Goal: Task Accomplishment & Management: Manage account settings

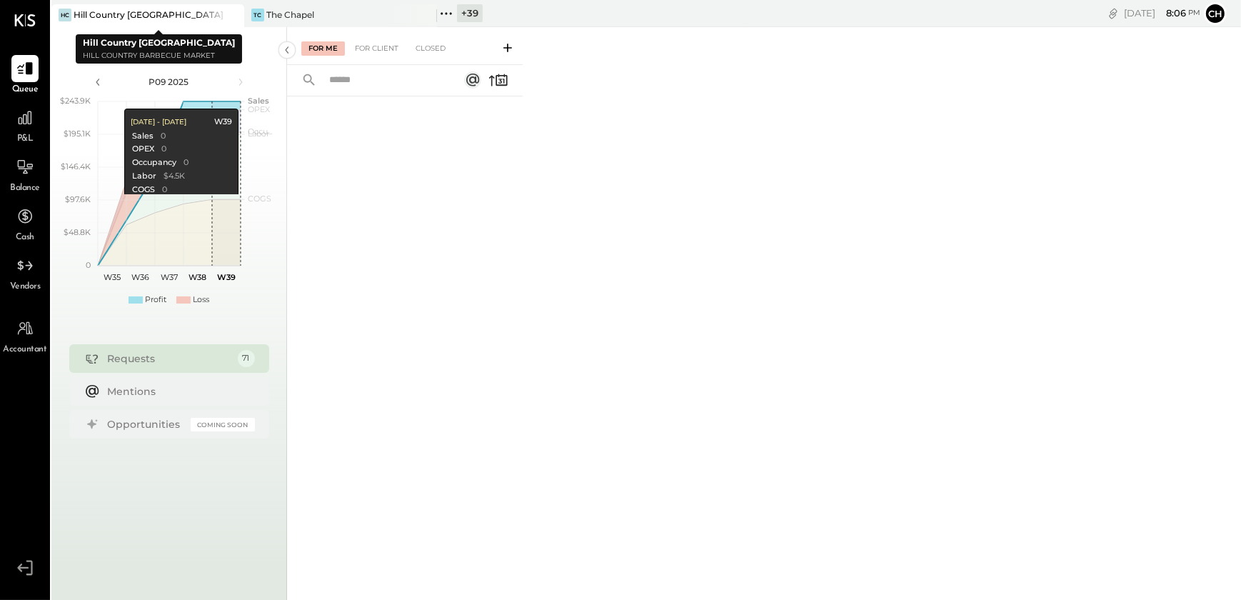
click at [241, 15] on div at bounding box center [219, 14] width 50 height 21
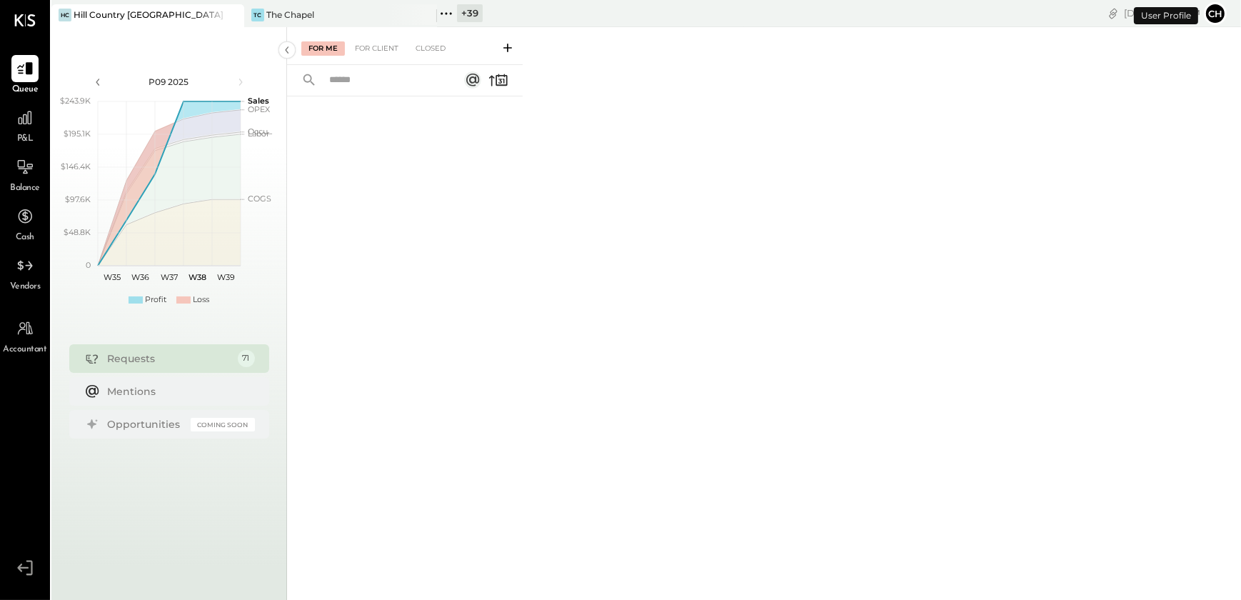
click at [235, 17] on icon at bounding box center [231, 14] width 7 height 7
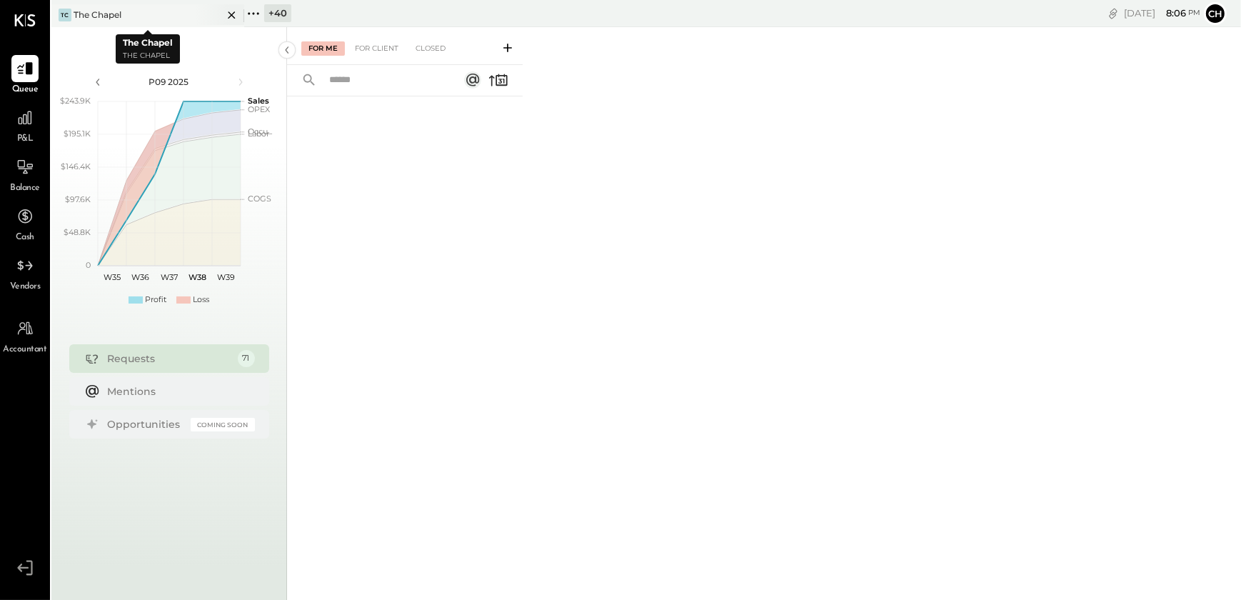
click at [231, 16] on icon at bounding box center [232, 14] width 18 height 17
click at [61, 14] on icon at bounding box center [60, 13] width 19 height 19
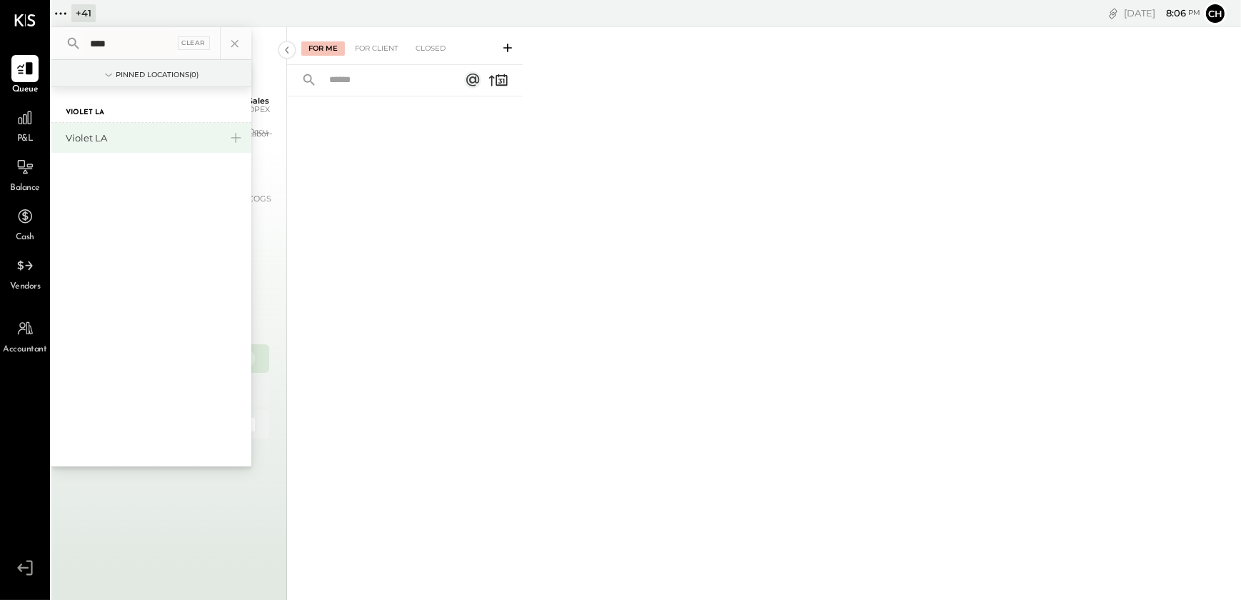
type input "****"
click at [98, 146] on div "Violet LA" at bounding box center [151, 138] width 200 height 30
click at [97, 143] on div "Violet LA" at bounding box center [143, 138] width 154 height 14
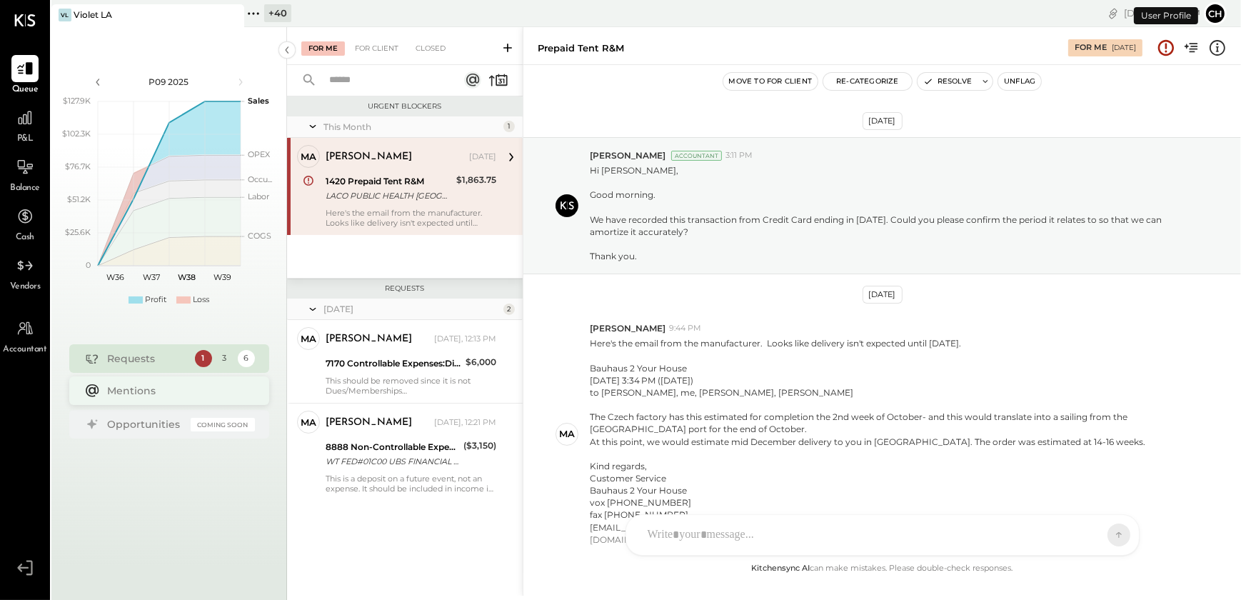
scroll to position [104, 0]
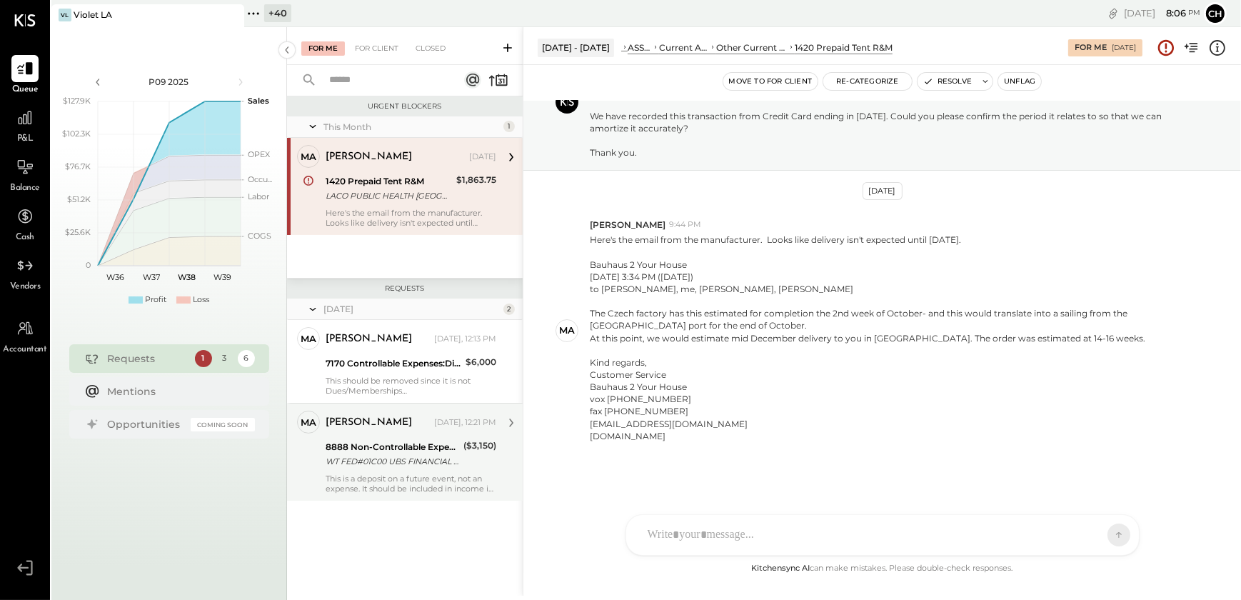
click at [343, 480] on div "This is a deposit on a future event, not an expense. It should be included in i…" at bounding box center [411, 483] width 171 height 20
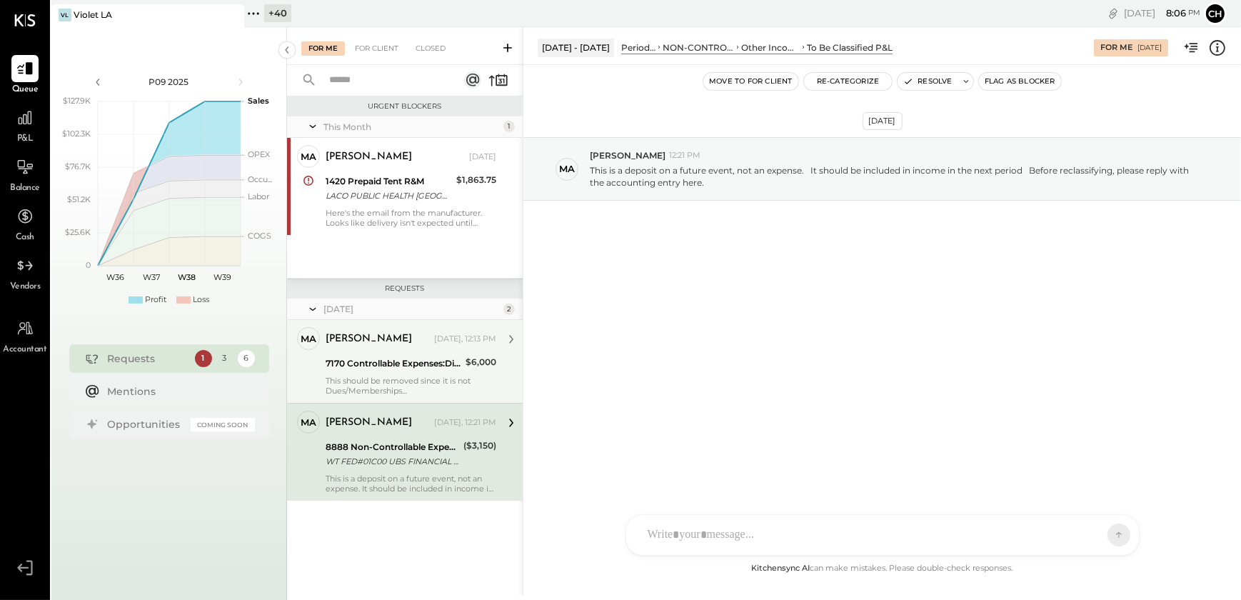
click at [404, 385] on div "This should be removed since it is not Dues/Memberships It has alreadybeen incl…" at bounding box center [411, 385] width 171 height 20
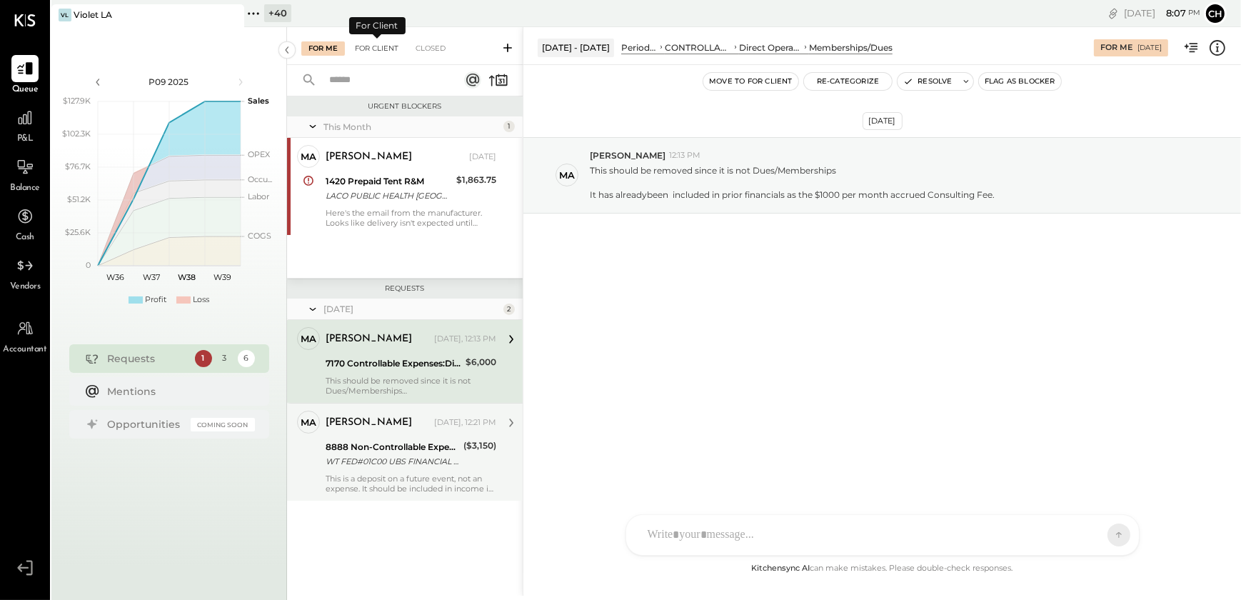
click at [356, 44] on div "For Client" at bounding box center [377, 48] width 58 height 14
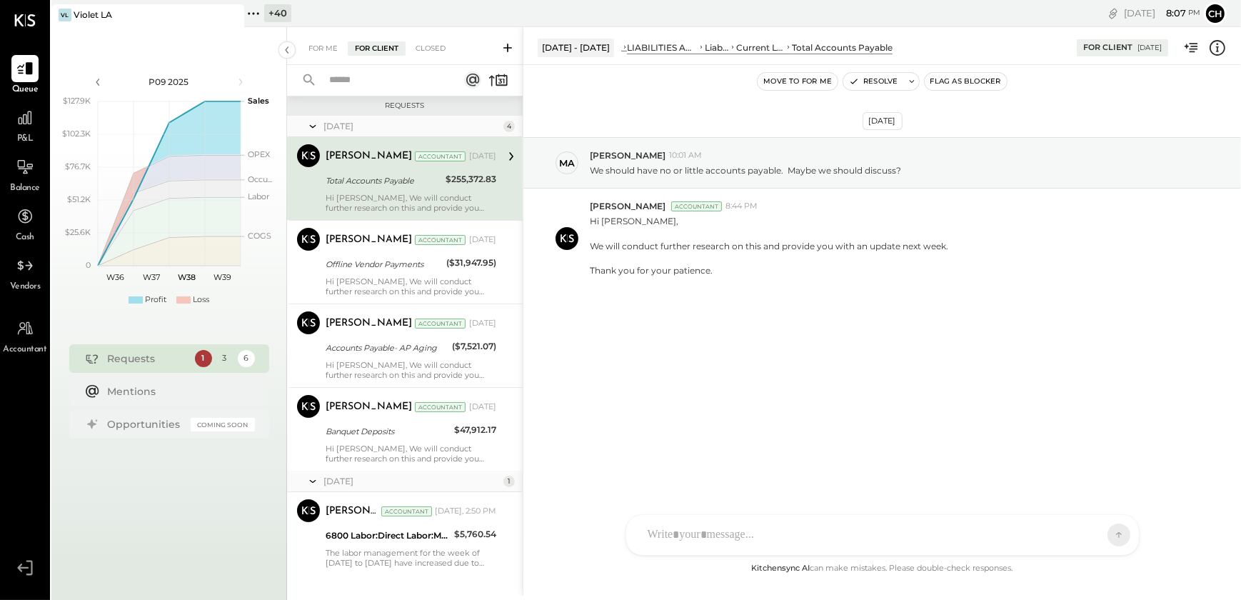
scroll to position [174, 0]
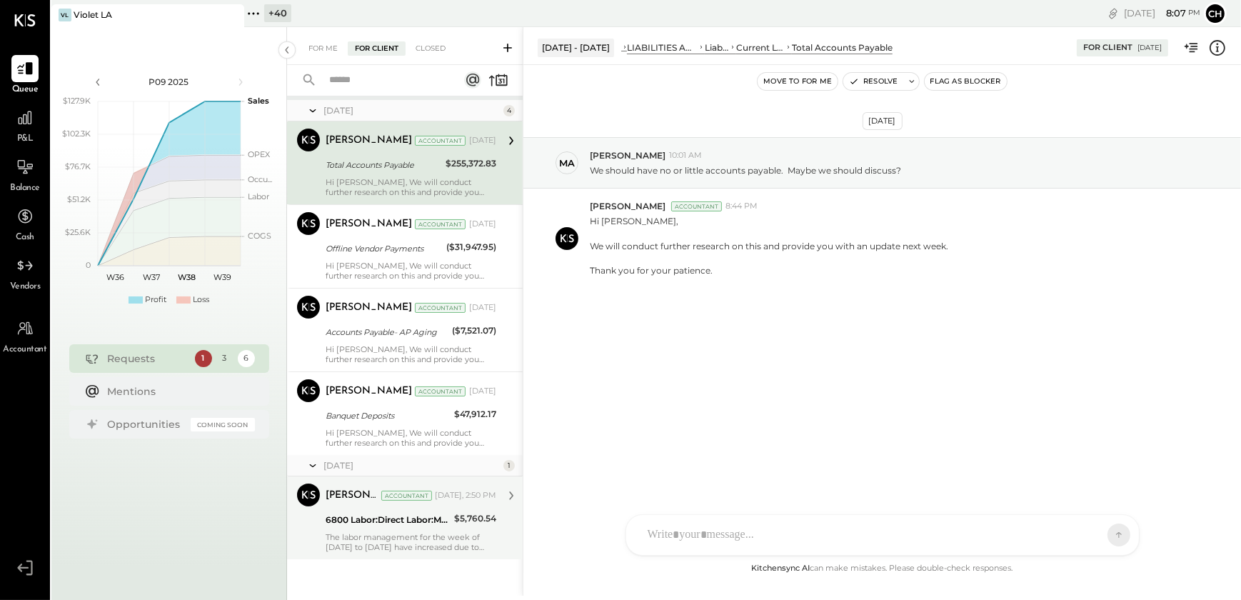
click at [356, 527] on div "6800 Labor:Direct Labor:Management" at bounding box center [388, 519] width 124 height 17
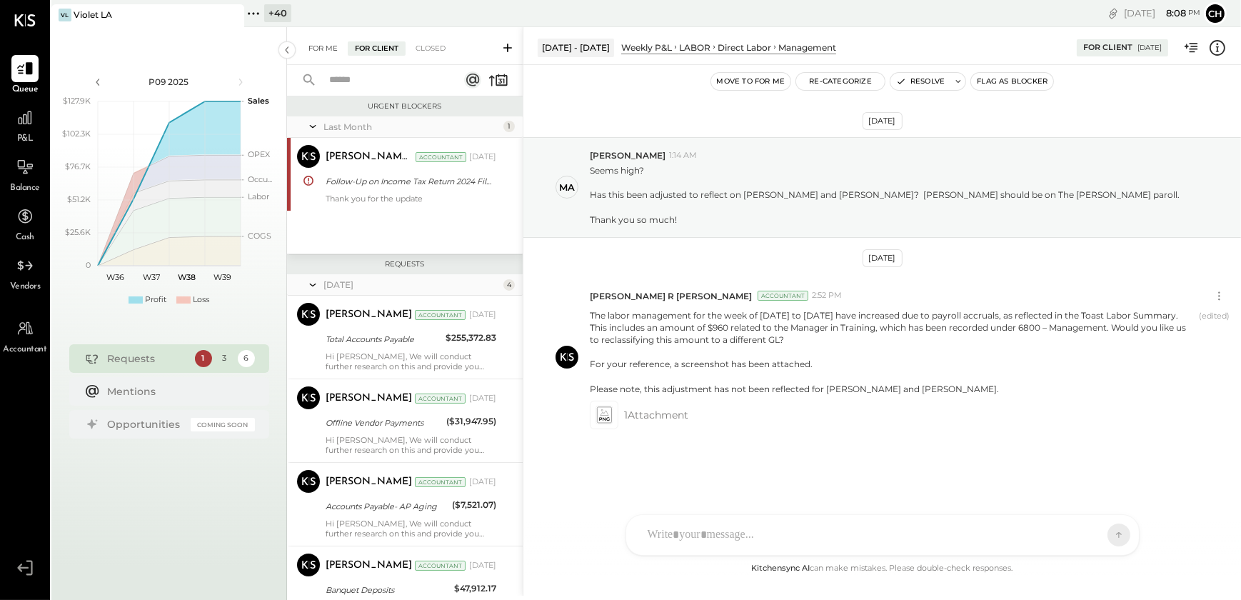
click at [317, 41] on div "For Me" at bounding box center [323, 48] width 44 height 14
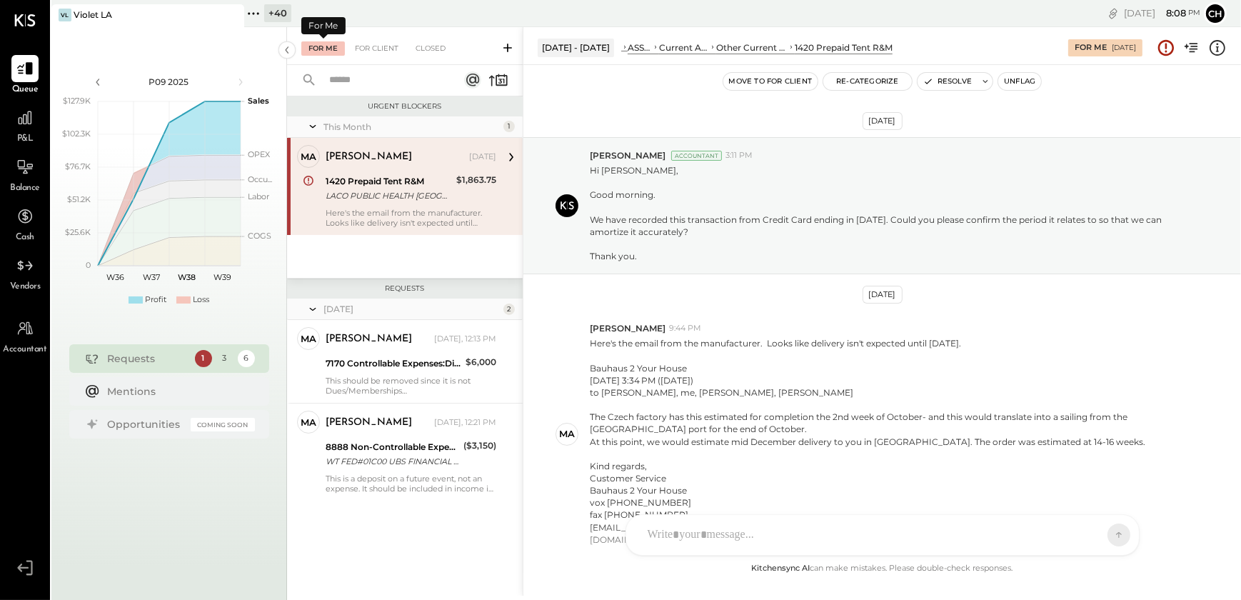
scroll to position [104, 0]
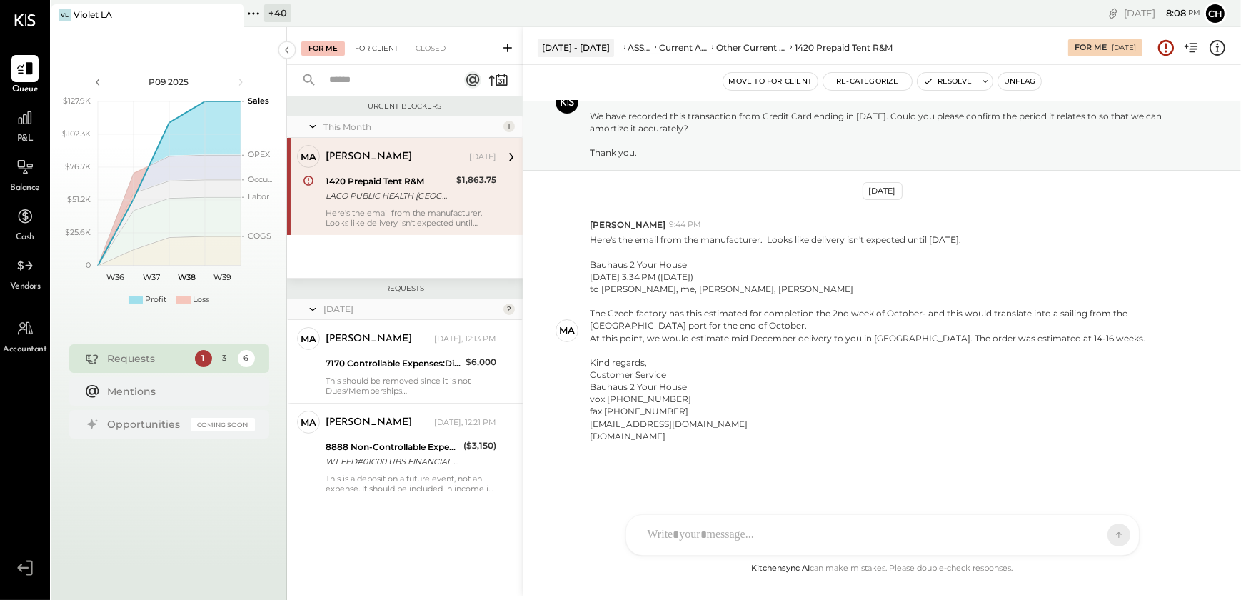
click at [362, 47] on div "For Client" at bounding box center [377, 48] width 58 height 14
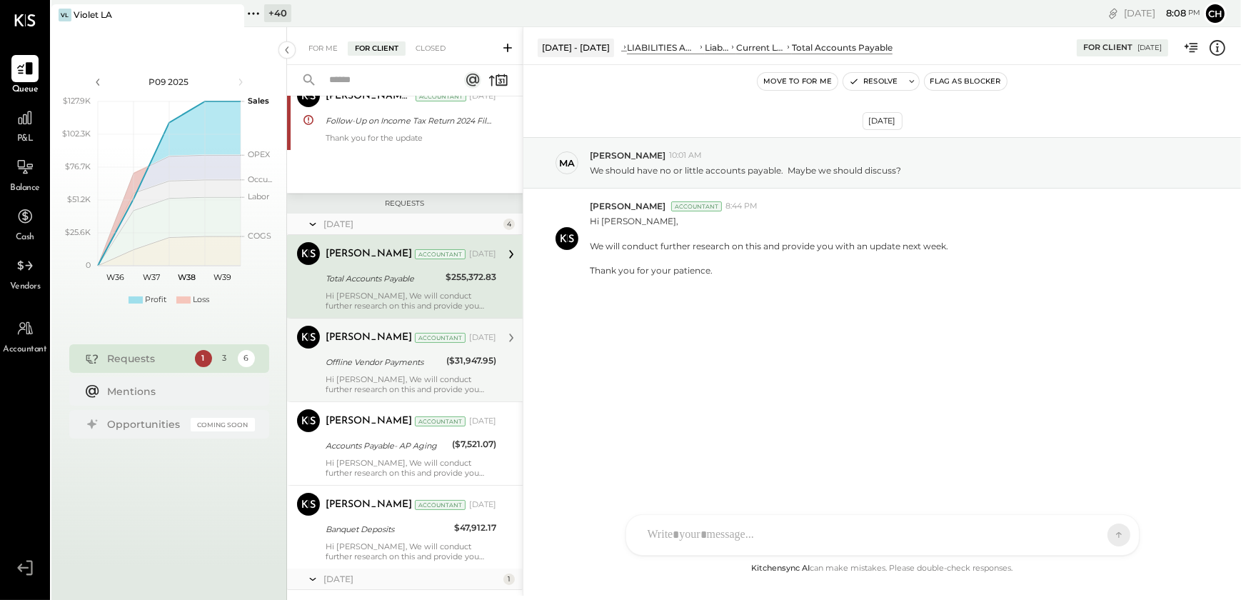
scroll to position [174, 0]
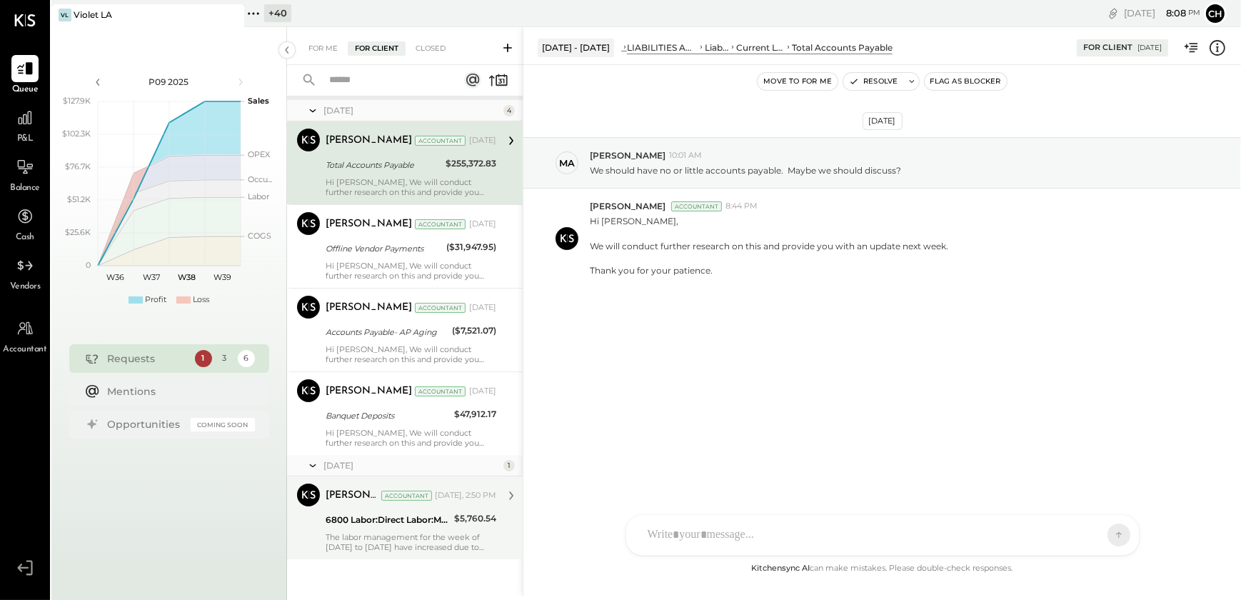
click at [364, 526] on div "6800 Labor:Direct Labor:Management" at bounding box center [388, 519] width 124 height 17
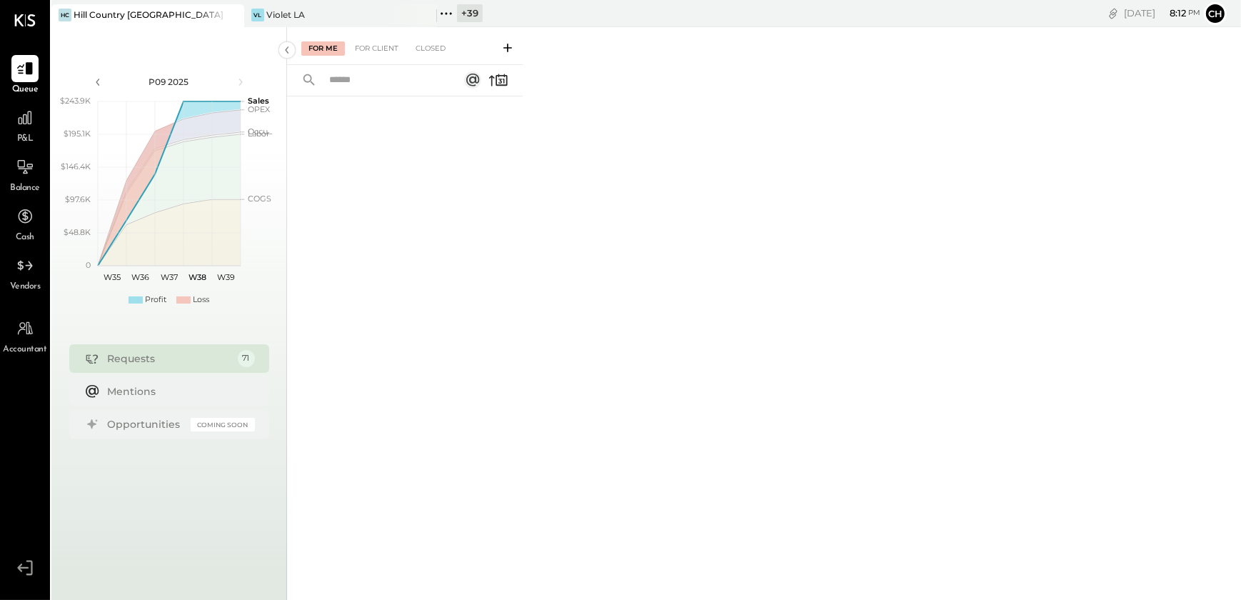
click at [233, 14] on icon at bounding box center [232, 14] width 18 height 17
click at [161, 14] on div "VL Violet LA" at bounding box center [136, 15] width 171 height 13
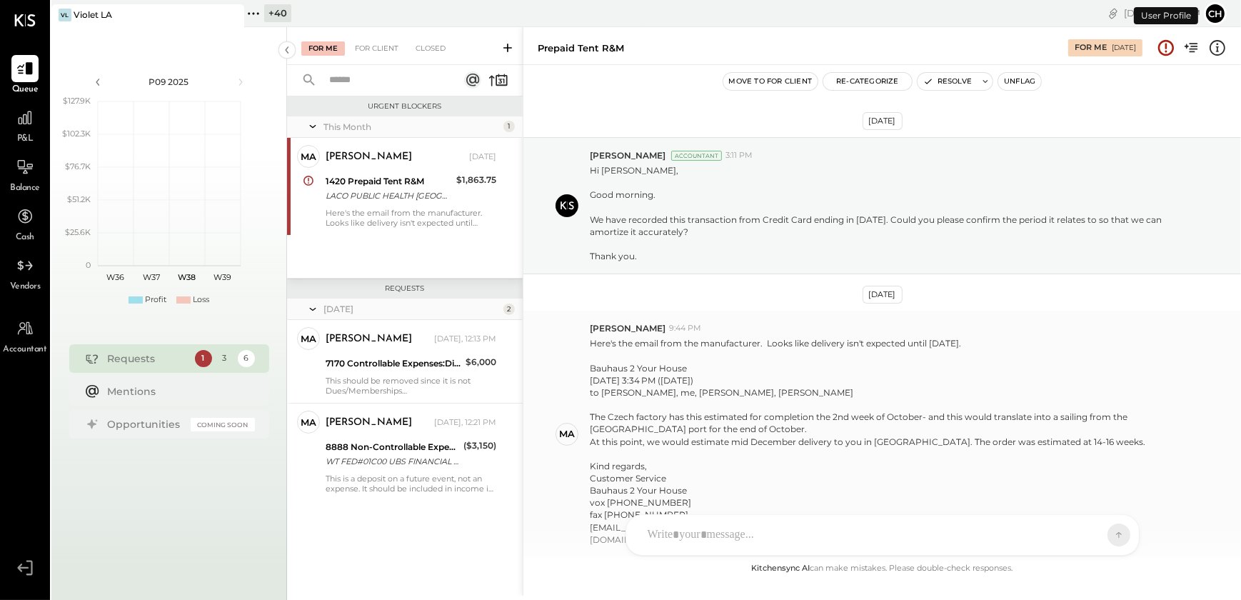
scroll to position [104, 0]
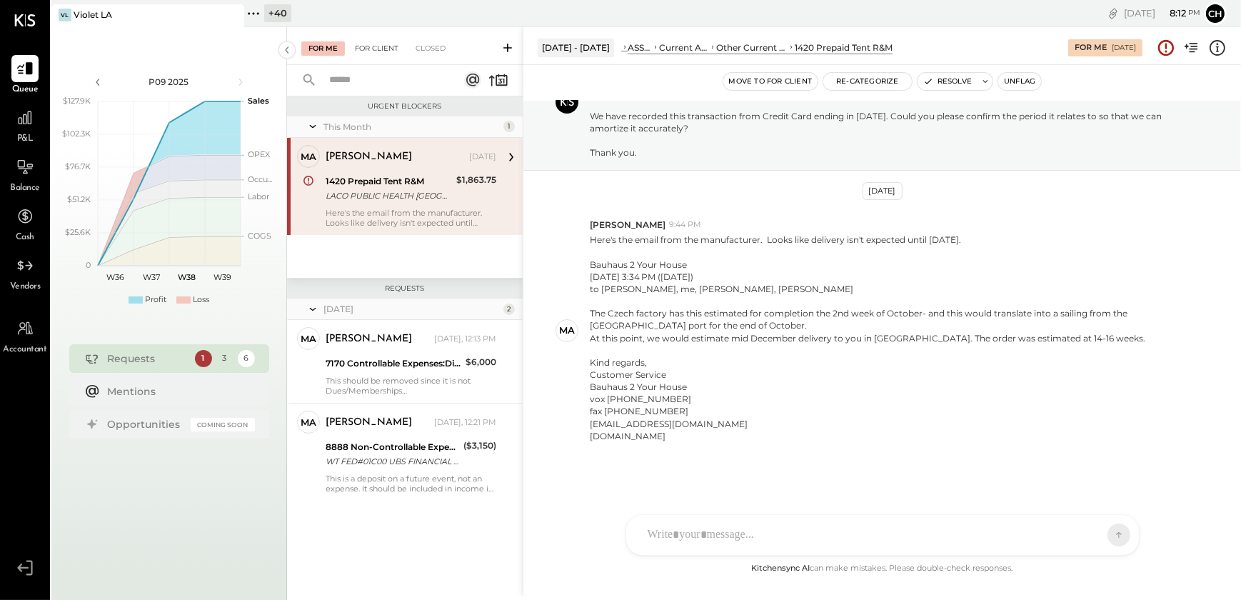
click at [373, 47] on div "For Client" at bounding box center [377, 48] width 58 height 14
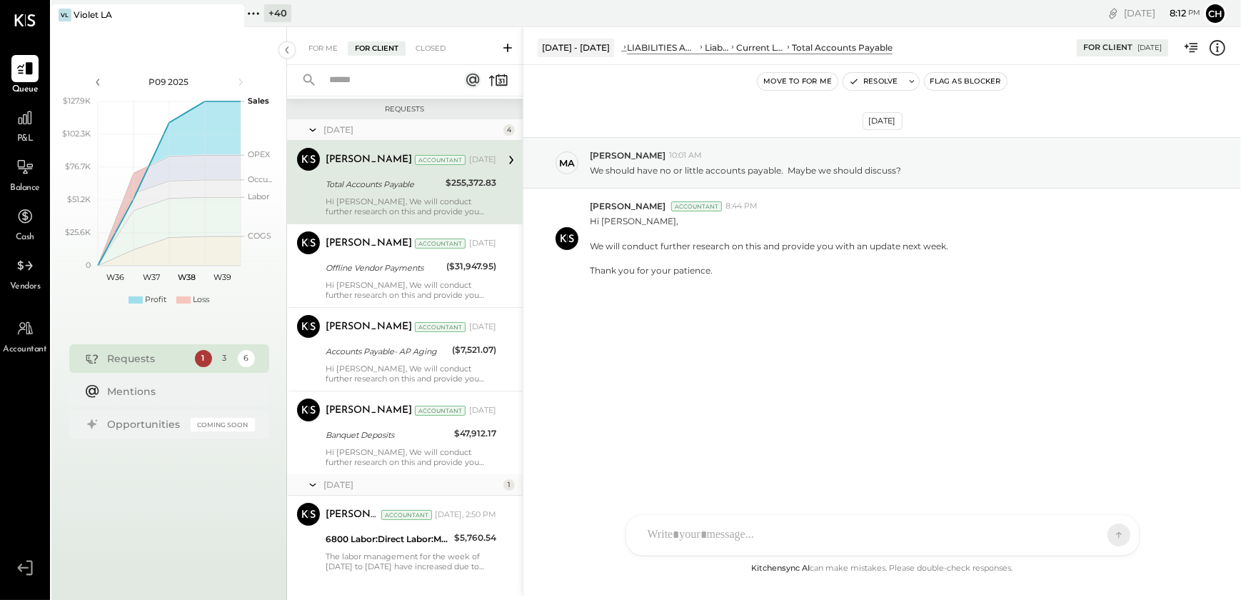
scroll to position [174, 0]
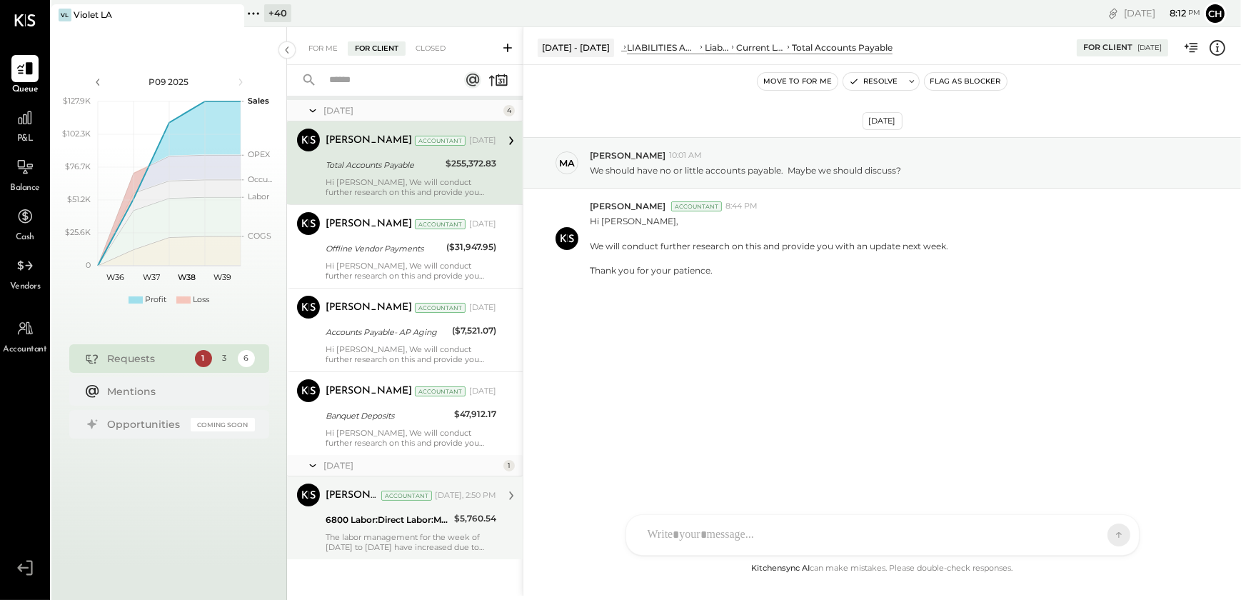
click at [358, 508] on div "[PERSON_NAME] R [PERSON_NAME] Accountant [DATE], 2:50 PM 6800 Labor:Direct Labo…" at bounding box center [411, 517] width 171 height 69
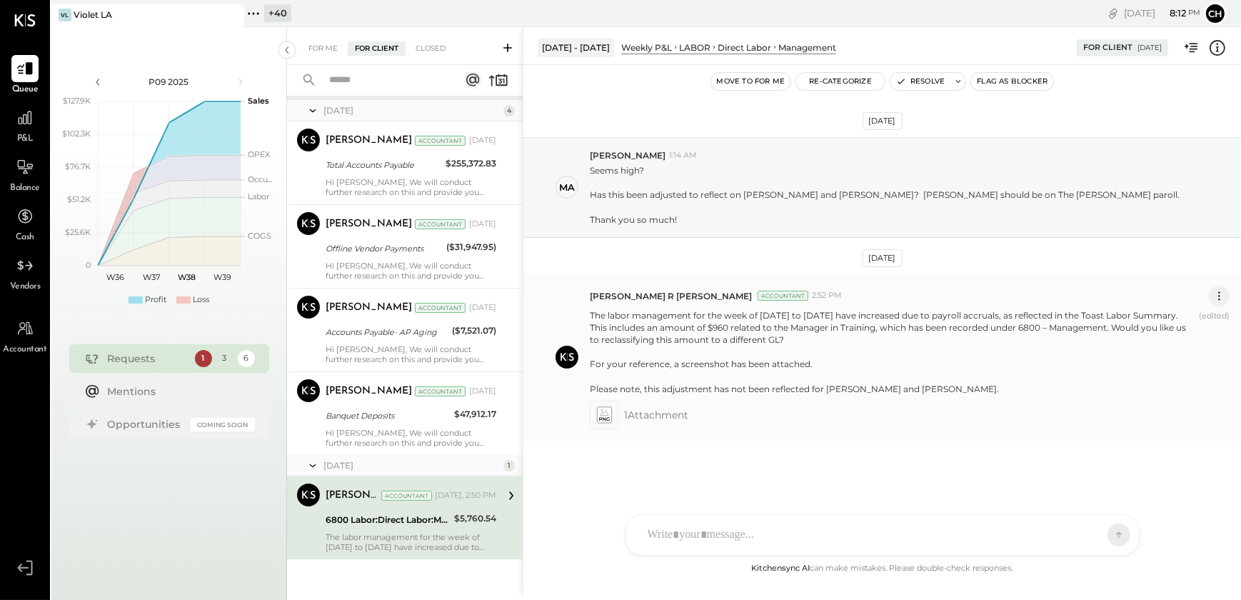
click at [1218, 300] on icon at bounding box center [1218, 295] width 15 height 15
click at [1157, 318] on button "Edit Message" at bounding box center [1181, 320] width 96 height 24
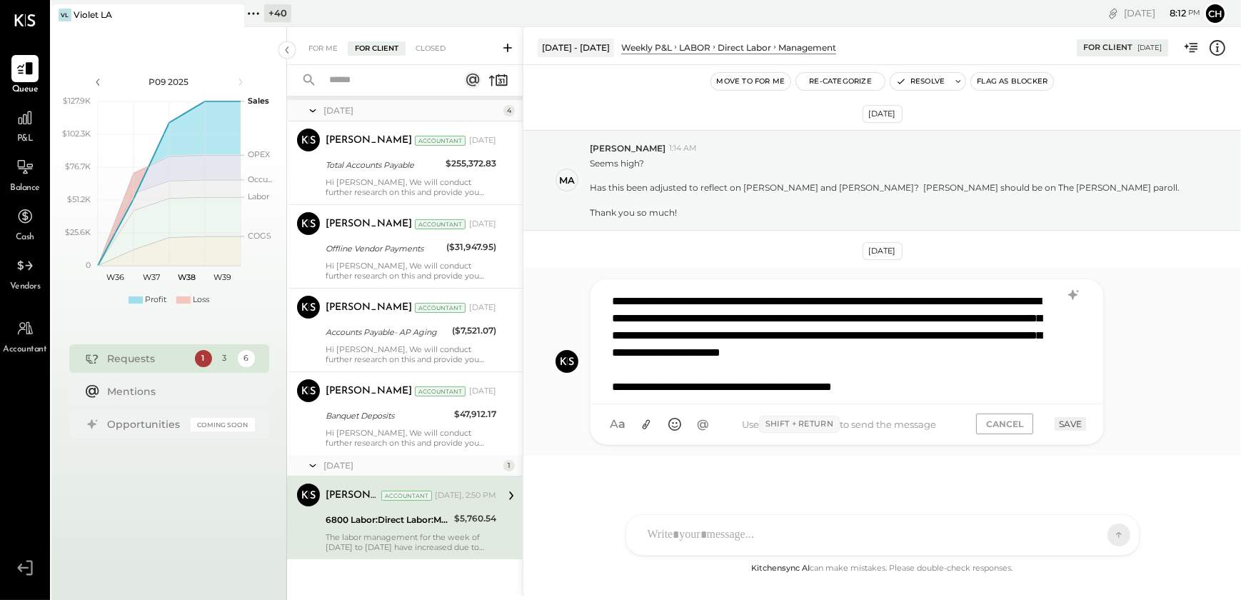
scroll to position [9, 0]
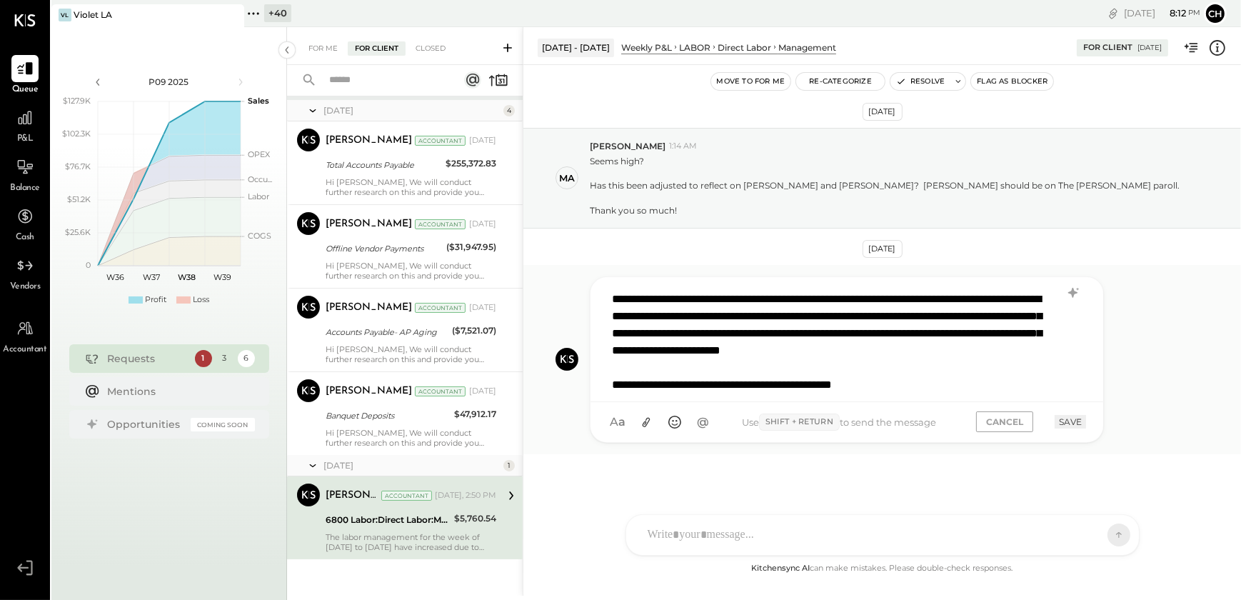
click at [678, 391] on div "**********" at bounding box center [846, 339] width 513 height 125
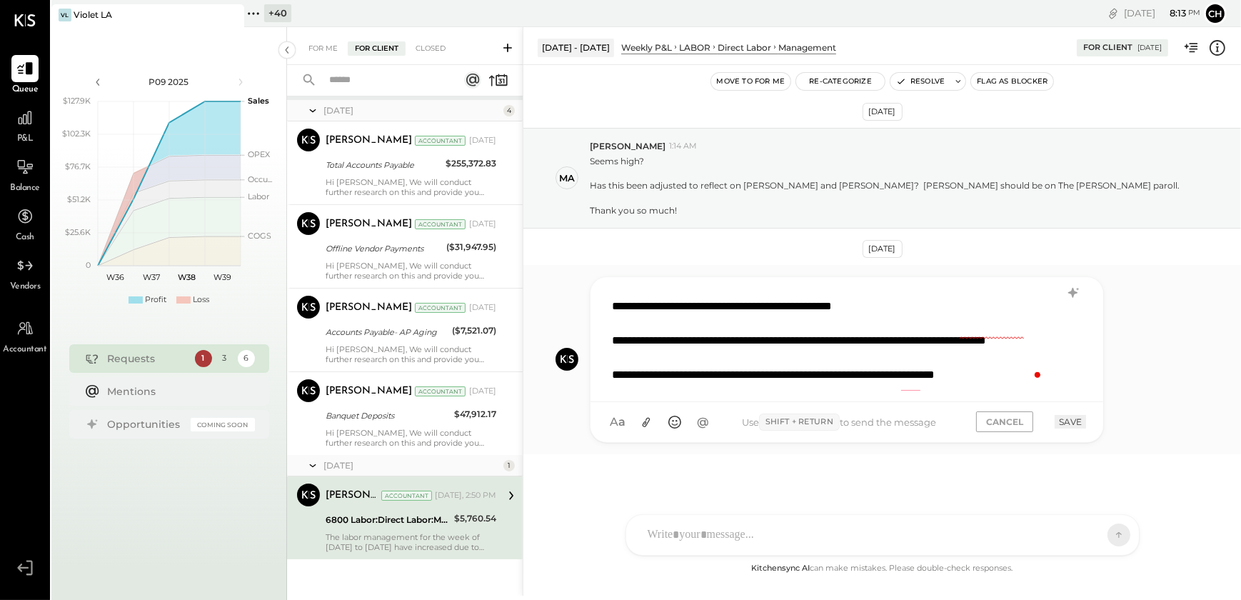
scroll to position [121, 0]
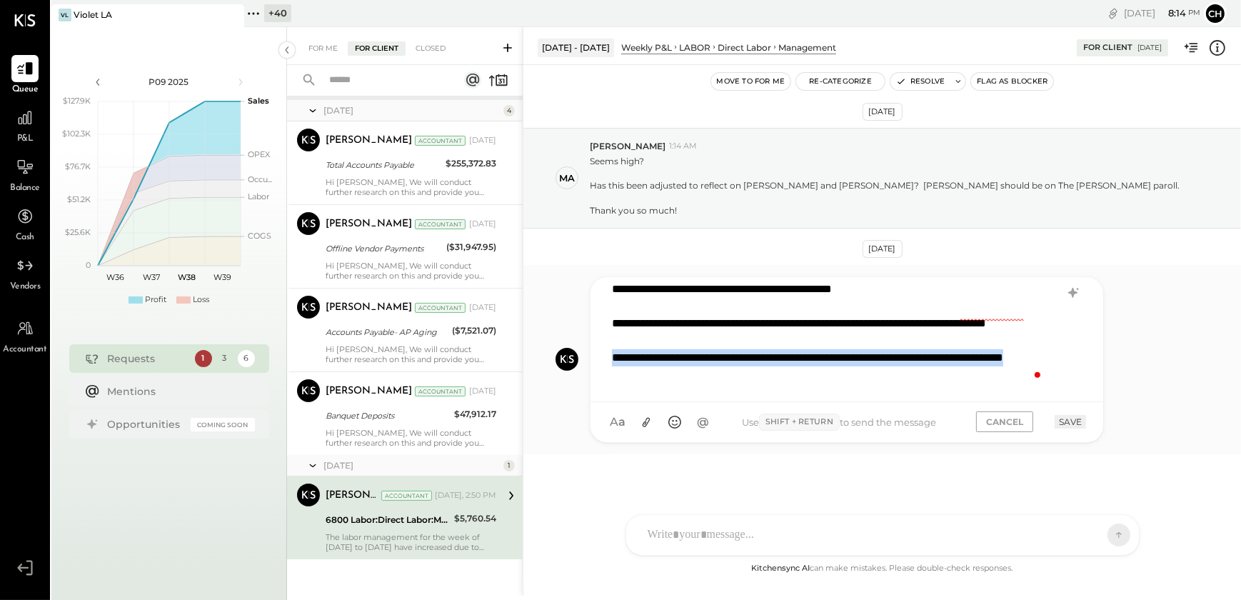
drag, startPoint x: 713, startPoint y: 380, endPoint x: 613, endPoint y: 365, distance: 101.1
click at [613, 365] on div "**********" at bounding box center [828, 366] width 433 height 34
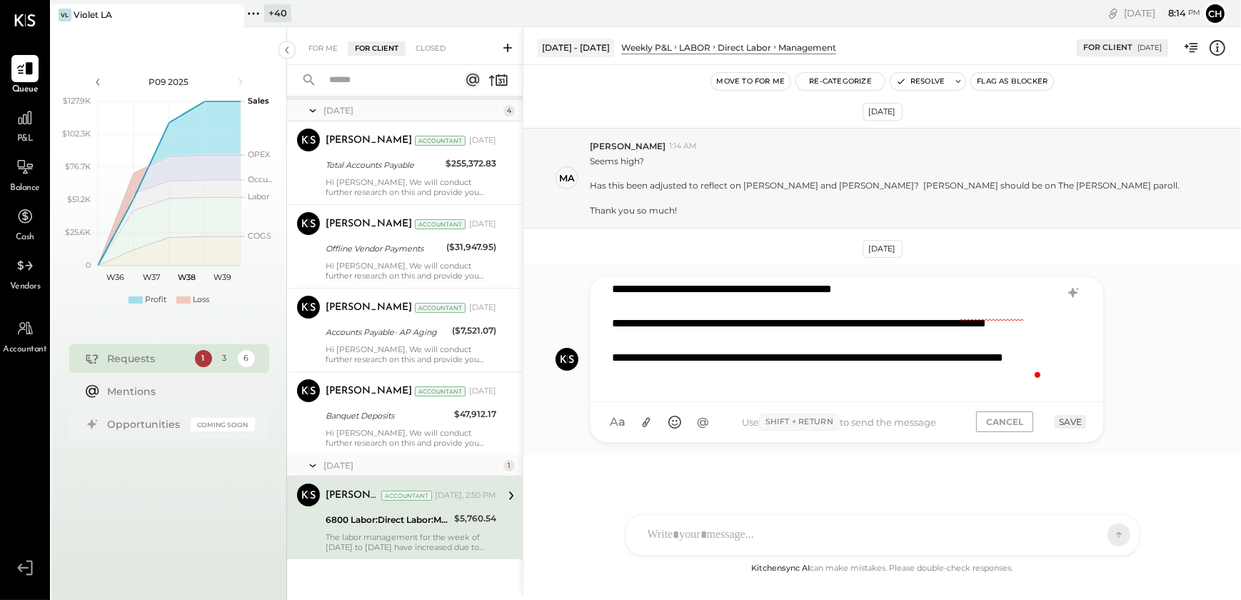
scroll to position [113, 0]
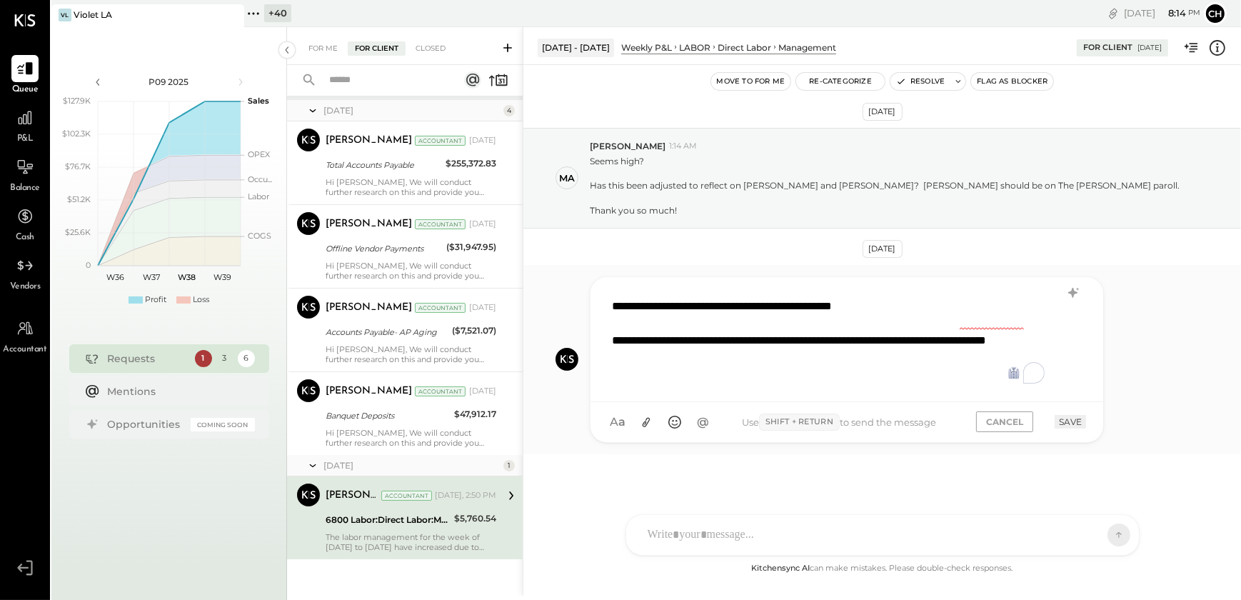
click at [1072, 419] on button "SAVE" at bounding box center [1069, 422] width 31 height 14
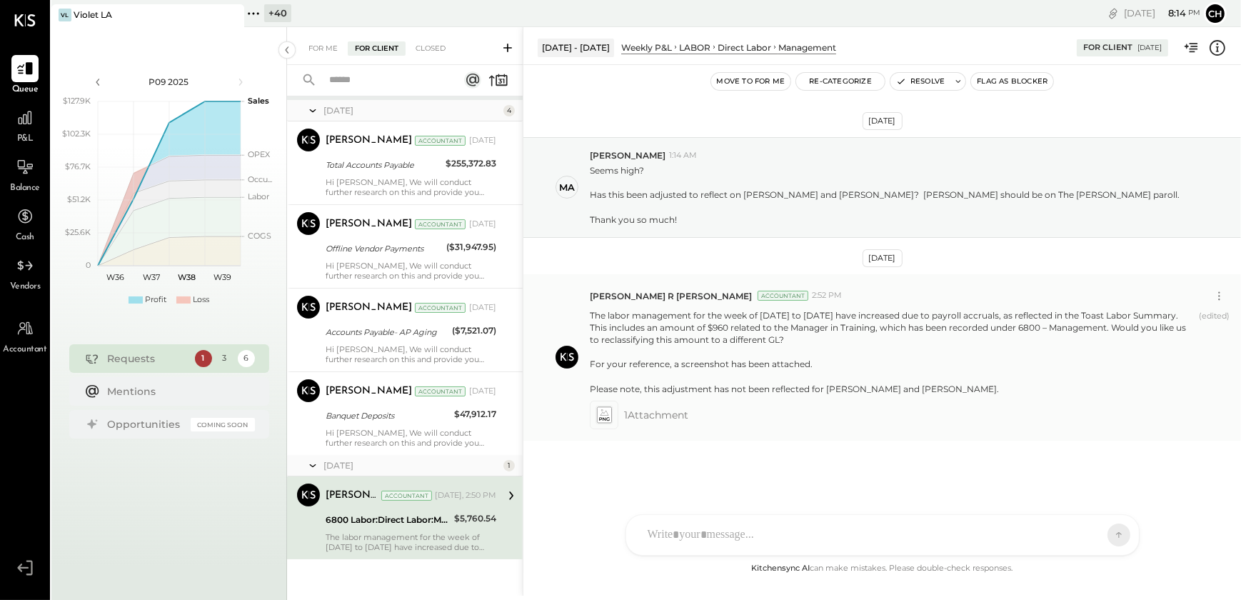
scroll to position [3, 0]
